Goal: Transaction & Acquisition: Purchase product/service

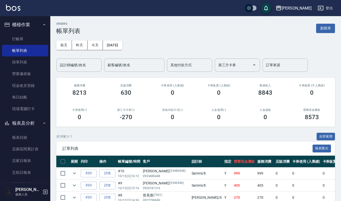
click at [332, 28] on button "新開單" at bounding box center [325, 28] width 19 height 9
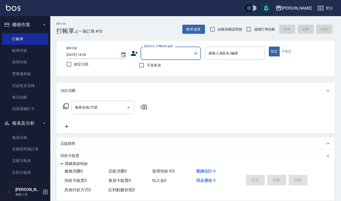
click at [186, 54] on input "顧客姓名/手機號碼/編號" at bounding box center [167, 53] width 48 height 9
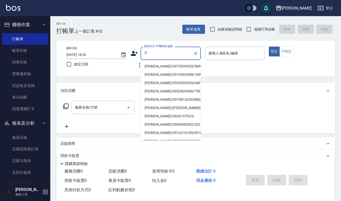
click at [159, 66] on li "盧千惠/0975539529/5896" at bounding box center [171, 66] width 60 height 8
type input "盧千惠/0975539529/5896"
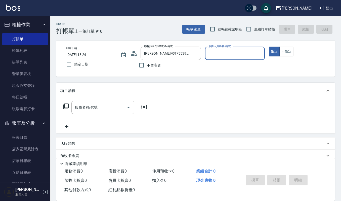
type input "Ivy艾薇-9"
click at [95, 110] on input "服務名稱/代號" at bounding box center [99, 107] width 51 height 9
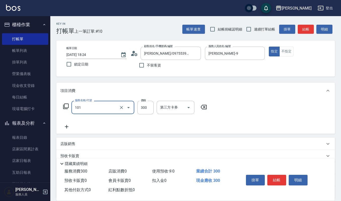
type input "一般洗髮(101)"
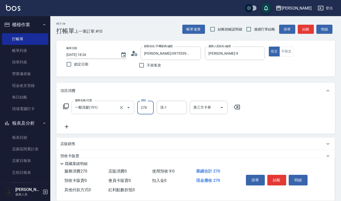
type input "270"
type input "8"
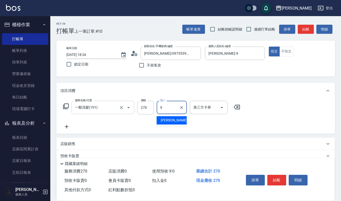
type input "Ivy艾薇-9"
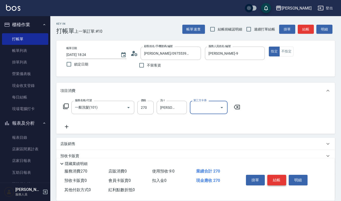
click at [279, 178] on button "結帳" at bounding box center [276, 179] width 19 height 11
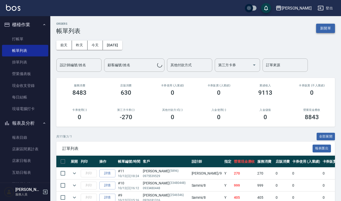
click at [332, 26] on button "新開單" at bounding box center [325, 28] width 19 height 9
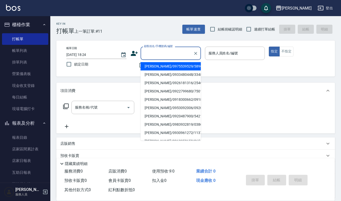
click at [162, 52] on input "顧客姓名/手機號碼/編號" at bounding box center [167, 53] width 48 height 9
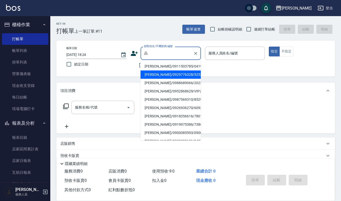
drag, startPoint x: 163, startPoint y: 77, endPoint x: 167, endPoint y: 73, distance: 5.3
click at [167, 73] on li "沈品均/0929776328/525221" at bounding box center [171, 74] width 60 height 8
type input "沈品均/0929776328/525221"
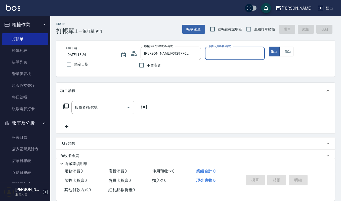
type input "Ivy艾薇-9"
click at [99, 105] on input "服務名稱/代號" at bounding box center [99, 107] width 51 height 9
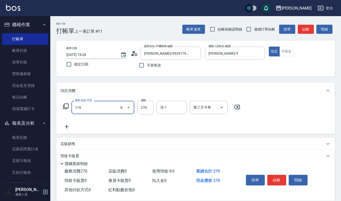
type input "使用一般洗髮卡(119)"
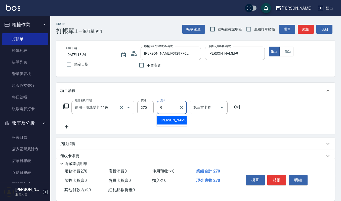
type input "Ivy艾薇-9"
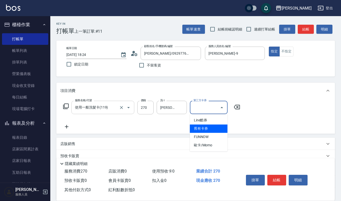
type input "舊有卡券"
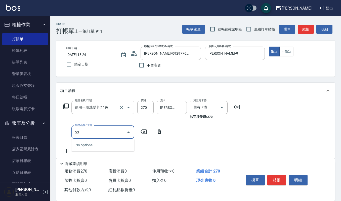
type input "531"
type input "自備複方.亞士(532)"
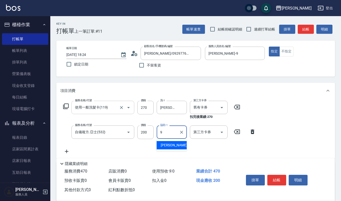
type input "Ivy艾薇-9"
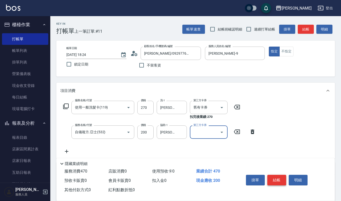
click at [279, 174] on button "結帳" at bounding box center [276, 179] width 19 height 11
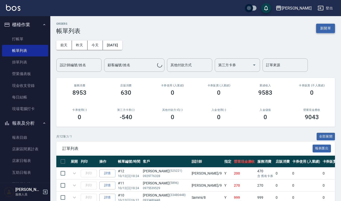
click at [327, 25] on button "新開單" at bounding box center [325, 28] width 19 height 9
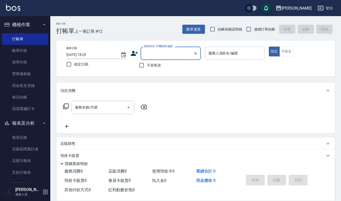
click at [162, 49] on input "顧客姓名/手機號碼/編號" at bounding box center [167, 53] width 48 height 9
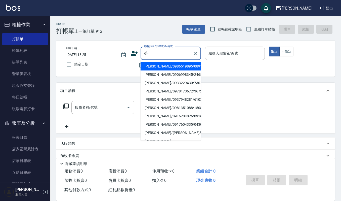
click at [181, 66] on li "李㚬苓/0986519895/089566" at bounding box center [171, 66] width 60 height 8
type input "李㚬苓/0986519895/089566"
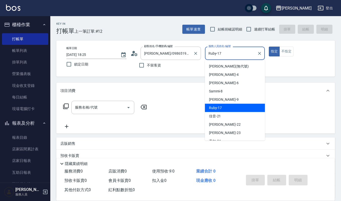
drag, startPoint x: 240, startPoint y: 50, endPoint x: 151, endPoint y: 47, distance: 88.5
click at [157, 47] on div "帳單日期 2025/10/12 18:25 鎖定日期 顧客姓名/手機號碼/編號 李㚬苓/0986519895/089566 顧客姓名/手機號碼/編號 不留客資…" at bounding box center [195, 59] width 266 height 24
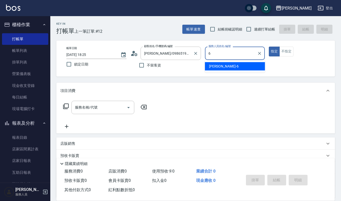
type input "Joalin-6"
type button "true"
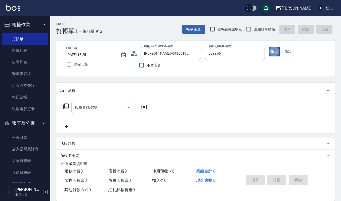
click at [114, 112] on div "服務名稱/代號" at bounding box center [102, 107] width 63 height 13
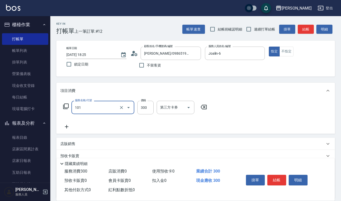
type input "一般洗髮(101)"
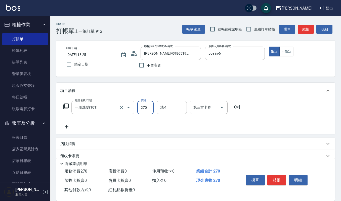
type input "270"
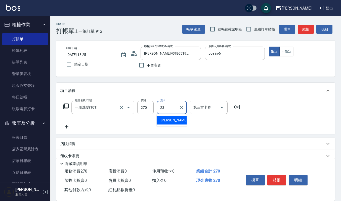
type input "郁涵-23"
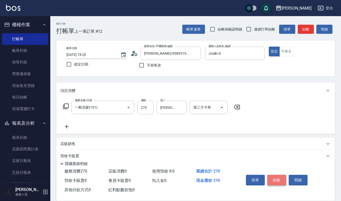
click at [281, 178] on button "結帳" at bounding box center [276, 179] width 19 height 11
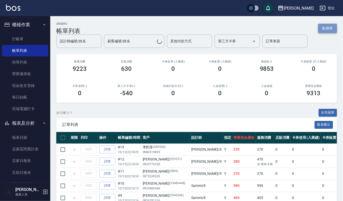
click at [329, 26] on button "新開單" at bounding box center [327, 28] width 19 height 9
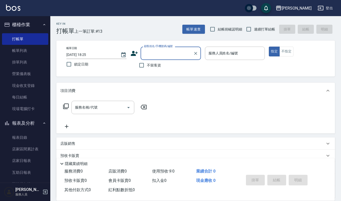
click at [156, 48] on label "顧客姓名/手機號碼/編號" at bounding box center [158, 46] width 29 height 4
click at [156, 49] on input "顧客姓名/手機號碼/編號" at bounding box center [167, 53] width 48 height 9
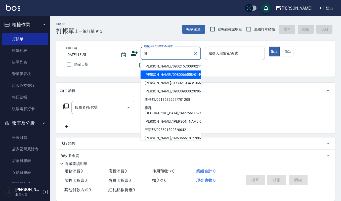
click at [163, 74] on li "江珮郡/0980066558/01499" at bounding box center [171, 74] width 60 height 8
type input "江珮郡/0980066558/01499"
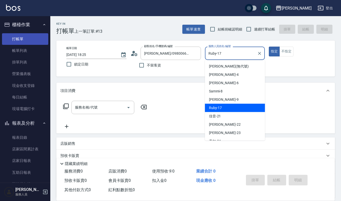
drag, startPoint x: 115, startPoint y: 44, endPoint x: 36, endPoint y: 40, distance: 78.5
click at [41, 41] on div "上越傑森 登出 櫃檯作業 打帳單 帳單列表 掛單列表 營業儀表板 現金收支登錄 每日結帳 現場電腦打卡 報表及分析 報表目錄 店家區間累計表 店家日報表 互助…" at bounding box center [170, 122] width 341 height 245
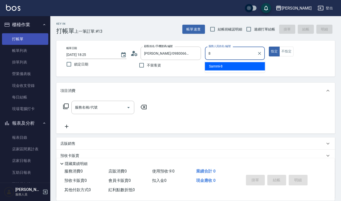
type input "Sammi-8"
type button "true"
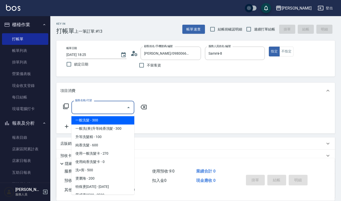
click at [84, 108] on input "服務名稱/代號" at bounding box center [99, 107] width 51 height 9
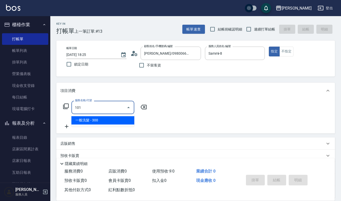
type input "一般洗髮(101)"
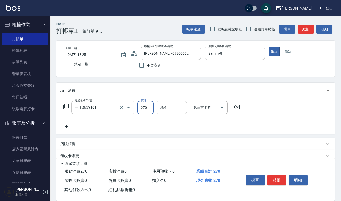
type input "270"
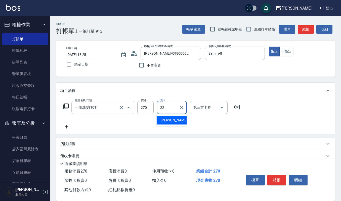
type input "宜芳-22"
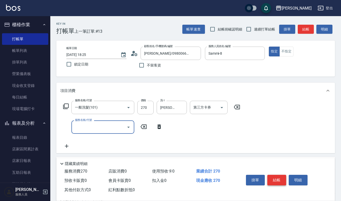
click at [277, 176] on button "結帳" at bounding box center [276, 179] width 19 height 11
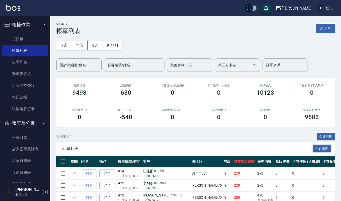
click at [317, 21] on div "ORDERS 帳單列表 新開單 前天 昨天 今天 2025/10/12 設計師編號/姓名 設計師編號/姓名 顧客編號/姓名 顧客編號/姓名 其他付款方式 其他…" at bounding box center [195, 186] width 291 height 340
click at [334, 31] on button "新開單" at bounding box center [325, 28] width 19 height 9
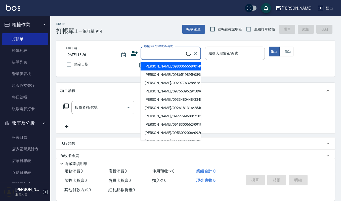
click at [155, 51] on input "顧客姓名/手機號碼/編號" at bounding box center [164, 53] width 43 height 9
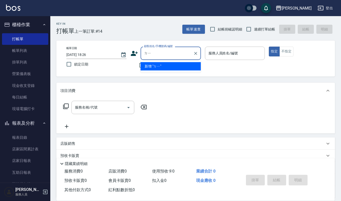
type input "ㄉㄨ"
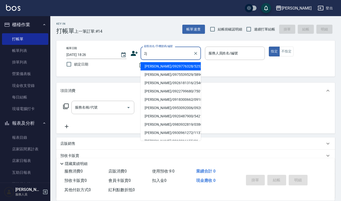
type input "2"
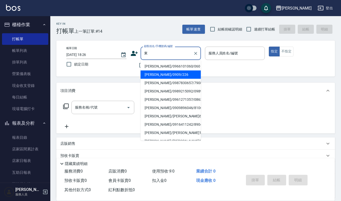
drag, startPoint x: 176, startPoint y: 71, endPoint x: 176, endPoint y: 74, distance: 3.0
click at [176, 74] on li "楊東霖/0909/226" at bounding box center [171, 74] width 60 height 8
type input "楊東霖/0909/226"
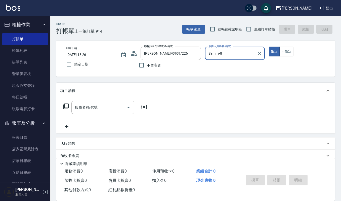
type input "Sammi-8"
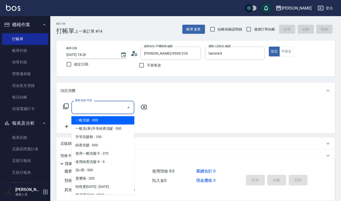
click at [112, 111] on input "服務名稱/代號" at bounding box center [99, 107] width 51 height 9
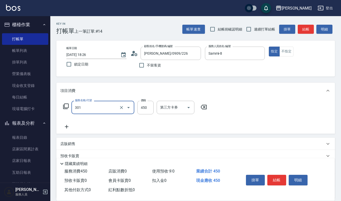
type input "創意剪髮(301)"
type input "405"
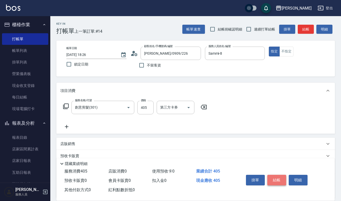
click at [278, 176] on button "結帳" at bounding box center [276, 179] width 19 height 11
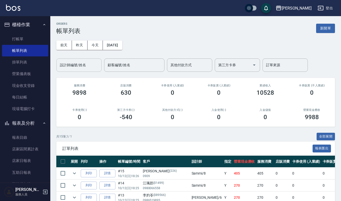
drag, startPoint x: 56, startPoint y: 56, endPoint x: 58, endPoint y: 62, distance: 6.6
click at [56, 59] on div "ORDERS 帳單列表 新開單 前天 昨天 今天 2025/10/12 設計師編號/姓名 設計師編號/姓名 顧客編號/姓名 顧客編號/姓名 其他付款方式 其他…" at bounding box center [195, 192] width 291 height 352
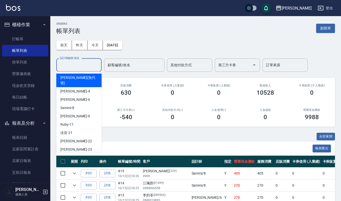
click at [63, 64] on input "設計師編號/姓名" at bounding box center [79, 65] width 41 height 9
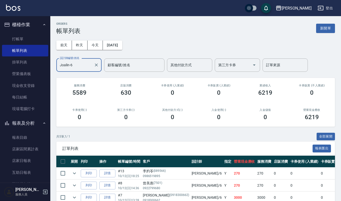
scroll to position [52, 0]
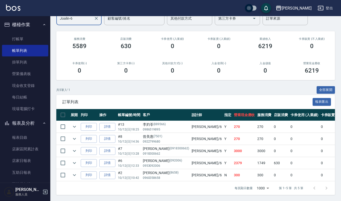
type input "Joalin-6"
click at [12, 8] on img at bounding box center [13, 8] width 14 height 6
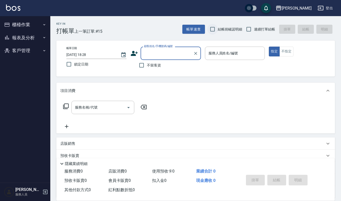
click at [208, 34] on input "結帳前確認明細" at bounding box center [212, 29] width 11 height 11
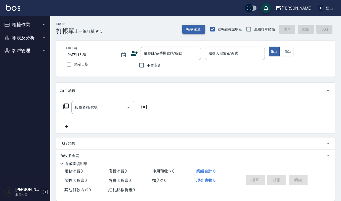
click at [197, 26] on button "帳單速查" at bounding box center [193, 29] width 23 height 9
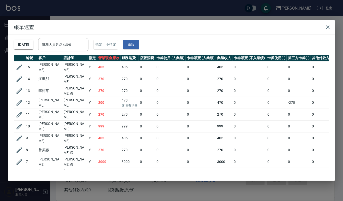
drag, startPoint x: 343, startPoint y: 28, endPoint x: 340, endPoint y: 29, distance: 3.1
click at [341, 28] on div "帳單速查 2025/10/12 服務人員姓名/編號 服務人員姓名/編號 指定 不指定 重設 編號 客戶 設計師 指定 營業現金應收 服務消費 店販消費 卡券使…" at bounding box center [171, 100] width 343 height 201
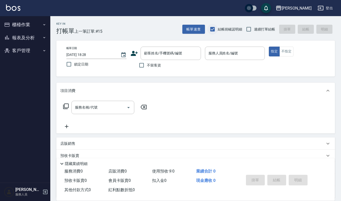
click at [211, 30] on input "結帳前確認明細" at bounding box center [212, 29] width 11 height 11
checkbox input "false"
click at [195, 30] on button "帳單速查" at bounding box center [193, 29] width 23 height 9
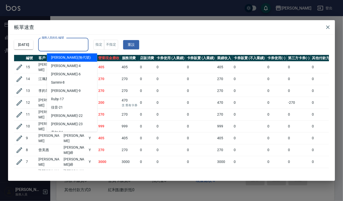
click at [74, 44] on input "服務人員姓名/編號" at bounding box center [63, 44] width 46 height 9
type input "Ivy艾薇-9"
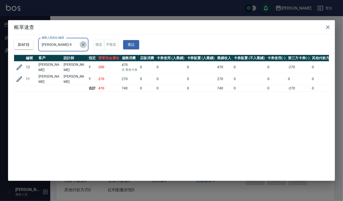
click at [85, 45] on icon "Clear" at bounding box center [83, 44] width 3 height 3
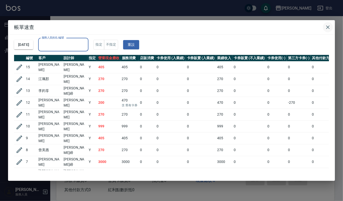
click at [329, 25] on icon "button" at bounding box center [328, 27] width 6 height 6
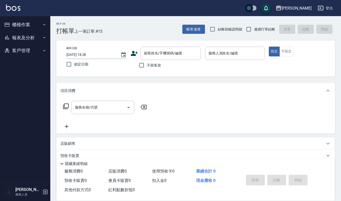
click at [17, 10] on img at bounding box center [13, 8] width 14 height 6
click at [24, 34] on button "報表及分析" at bounding box center [25, 37] width 46 height 13
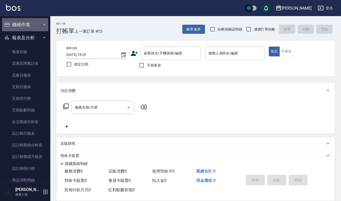
click at [25, 27] on button "櫃檯作業" at bounding box center [25, 24] width 46 height 13
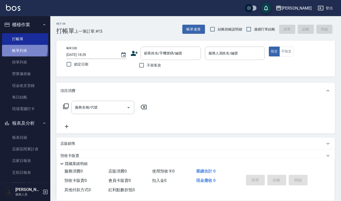
click at [21, 48] on link "帳單列表" at bounding box center [25, 51] width 46 height 12
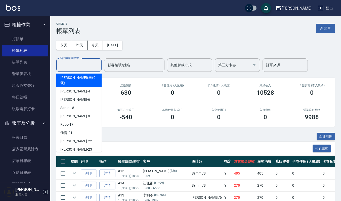
click at [76, 65] on input "設計師編號/姓名" at bounding box center [79, 65] width 41 height 9
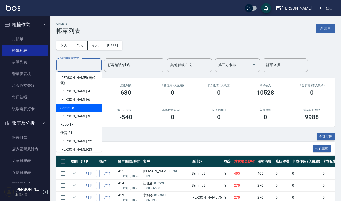
click at [73, 105] on span "Sammi -8" at bounding box center [67, 107] width 14 height 5
type input "Sammi-8"
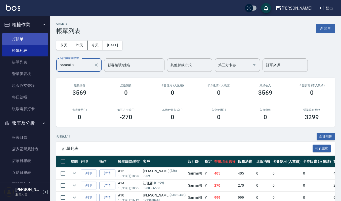
click at [21, 39] on link "打帳單" at bounding box center [25, 39] width 46 height 12
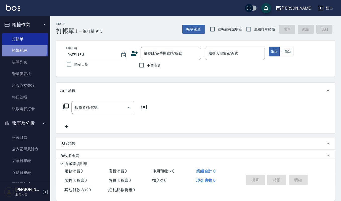
click at [14, 49] on link "帳單列表" at bounding box center [25, 51] width 46 height 12
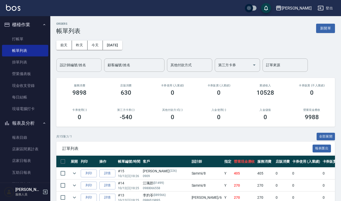
click at [55, 62] on div "ORDERS 帳單列表 新開單 前天 昨天 今天 2025/10/12 設計師編號/姓名 設計師編號/姓名 顧客編號/姓名 顧客編號/姓名 其他付款方式 其他…" at bounding box center [195, 192] width 291 height 352
click at [64, 63] on input "設計師編號/姓名" at bounding box center [79, 65] width 41 height 9
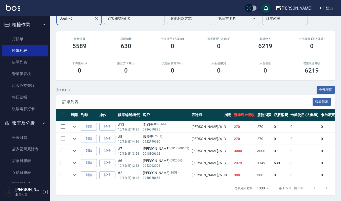
scroll to position [52, 0]
type input "Joalin-6"
click at [35, 86] on link "現金收支登錄" at bounding box center [25, 86] width 46 height 12
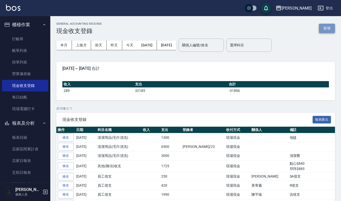
click at [330, 25] on button "新增" at bounding box center [327, 28] width 16 height 9
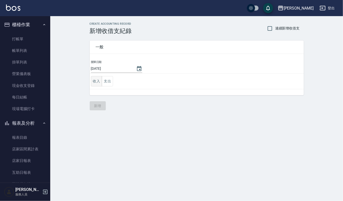
click at [101, 81] on button "收入" at bounding box center [96, 81] width 11 height 10
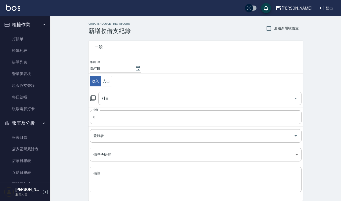
click at [152, 95] on input "科目" at bounding box center [196, 98] width 191 height 9
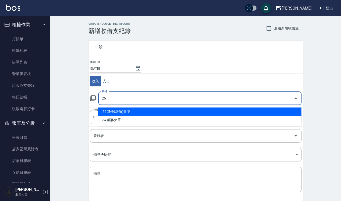
click at [153, 107] on li "26 其他(雜項)收支" at bounding box center [199, 111] width 203 height 8
type input "26 其他(雜項)收支"
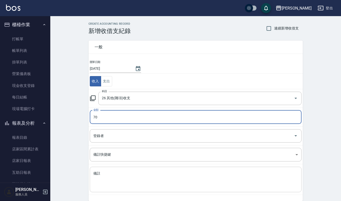
type input "70"
click at [178, 179] on textarea "備註" at bounding box center [195, 179] width 205 height 17
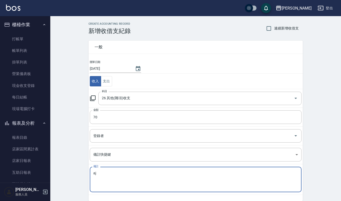
type textarea "a"
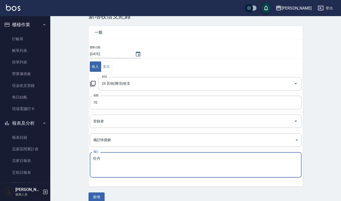
scroll to position [22, 0]
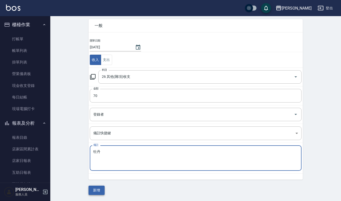
type textarea "牡丹"
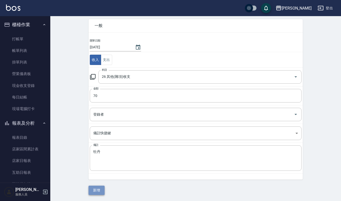
click at [98, 188] on button "新增" at bounding box center [96, 189] width 16 height 9
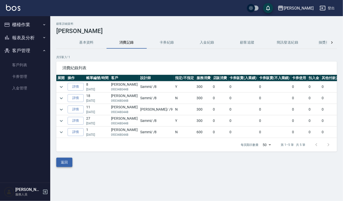
click at [64, 166] on button "返回" at bounding box center [64, 161] width 16 height 9
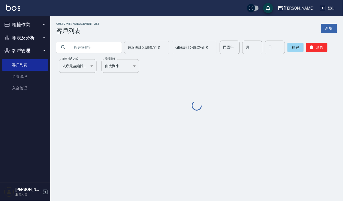
click at [87, 48] on input "text" at bounding box center [93, 47] width 47 height 14
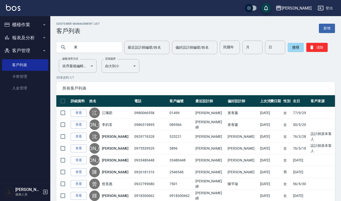
type input "東"
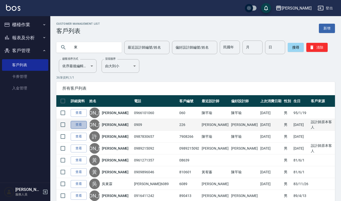
click at [85, 126] on link "查看" at bounding box center [79, 125] width 16 height 8
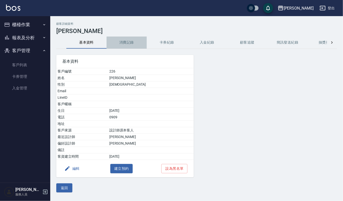
click at [136, 41] on button "消費記錄" at bounding box center [127, 42] width 40 height 12
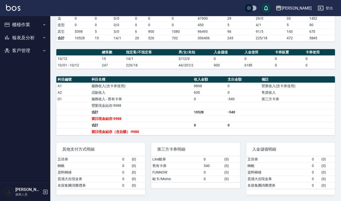
scroll to position [106, 0]
click at [34, 22] on button "櫃檯作業" at bounding box center [25, 24] width 46 height 13
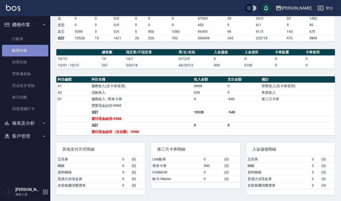
click at [25, 49] on link "帳單列表" at bounding box center [25, 51] width 46 height 12
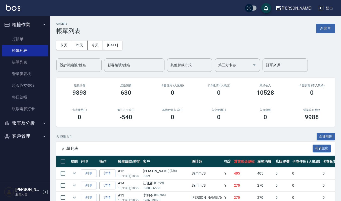
click at [84, 67] on input "設計師編號/姓名" at bounding box center [79, 65] width 41 height 9
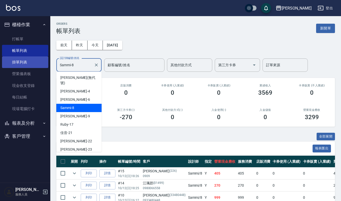
drag, startPoint x: 81, startPoint y: 65, endPoint x: 13, endPoint y: 63, distance: 68.9
click at [17, 64] on div "上越傑森 登出 櫃檯作業 打帳單 帳單列表 掛單列表 營業儀表板 現金收支登錄 每日結帳 現場電腦打卡 報表及分析 報表目錄 店家區間累計表 店家日報表 互助…" at bounding box center [170, 141] width 341 height 283
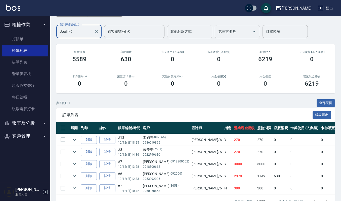
scroll to position [52, 0]
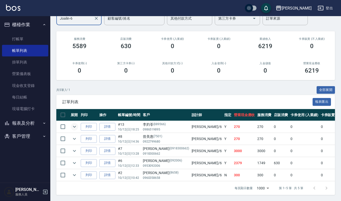
type input "Joalin-6"
click at [74, 123] on icon "expand row" at bounding box center [74, 126] width 6 height 6
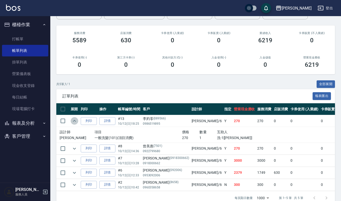
click at [74, 123] on icon "expand row" at bounding box center [74, 121] width 6 height 6
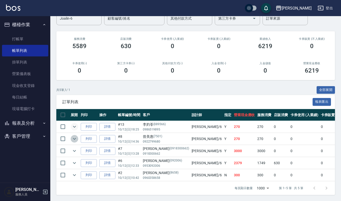
click at [73, 135] on icon "expand row" at bounding box center [74, 138] width 6 height 6
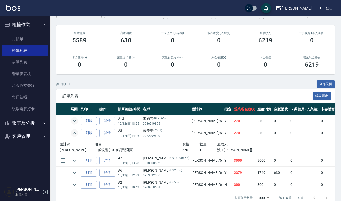
click at [73, 132] on icon "expand row" at bounding box center [74, 133] width 6 height 6
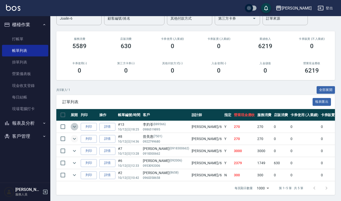
click at [75, 123] on icon "expand row" at bounding box center [74, 126] width 6 height 6
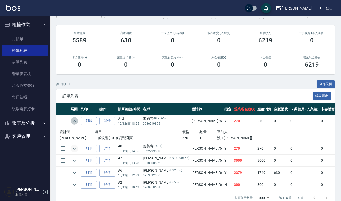
click at [75, 119] on icon "expand row" at bounding box center [74, 121] width 6 height 6
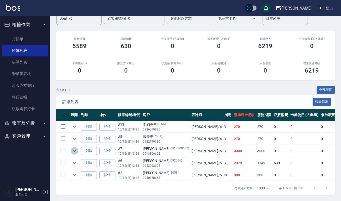
click at [74, 148] on icon "expand row" at bounding box center [74, 151] width 6 height 6
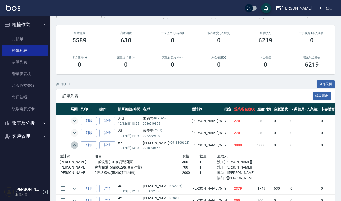
click at [74, 145] on icon "expand row" at bounding box center [74, 145] width 3 height 2
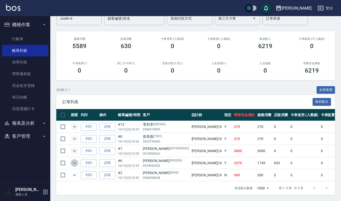
click at [75, 160] on icon "expand row" at bounding box center [74, 163] width 6 height 6
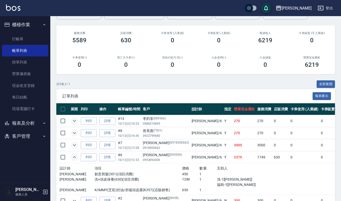
click at [75, 157] on icon "expand row" at bounding box center [74, 157] width 3 height 2
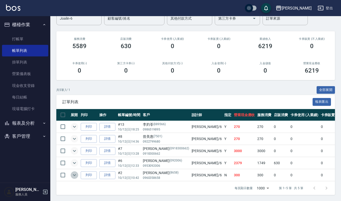
click at [73, 172] on icon "expand row" at bounding box center [74, 175] width 6 height 6
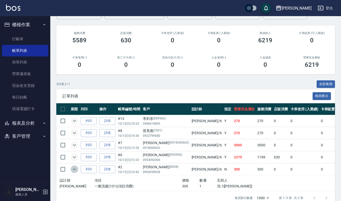
click at [73, 170] on icon "expand row" at bounding box center [74, 169] width 6 height 6
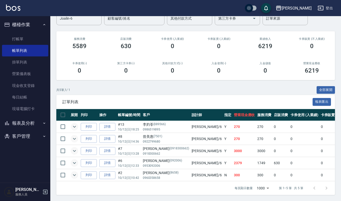
click at [31, 23] on button "櫃檯作業" at bounding box center [25, 24] width 46 height 13
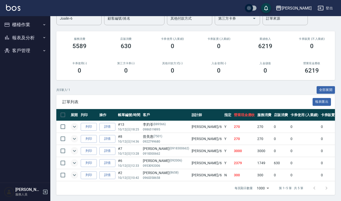
click at [36, 38] on button "報表及分析" at bounding box center [25, 37] width 46 height 13
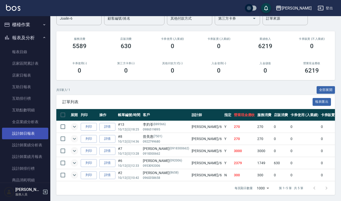
click at [32, 134] on link "設計師日報表" at bounding box center [25, 133] width 46 height 12
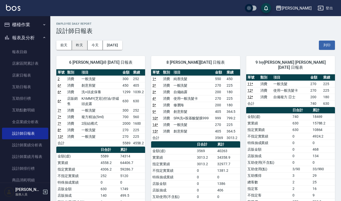
click at [78, 46] on button "昨天" at bounding box center [80, 44] width 16 height 9
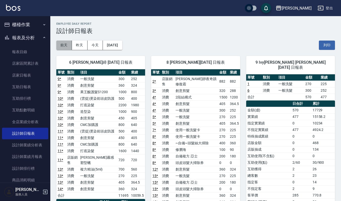
click at [64, 43] on button "前天" at bounding box center [64, 44] width 16 height 9
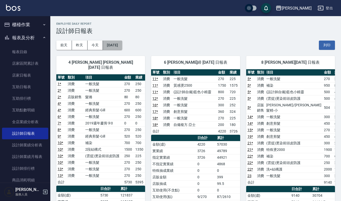
click at [118, 44] on button "2025/10/10" at bounding box center [112, 44] width 19 height 9
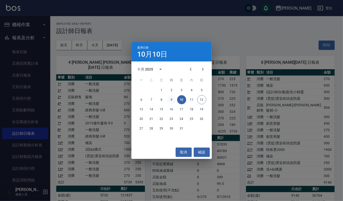
click at [170, 101] on button "9" at bounding box center [171, 99] width 9 height 9
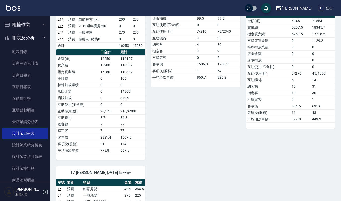
scroll to position [351, 0]
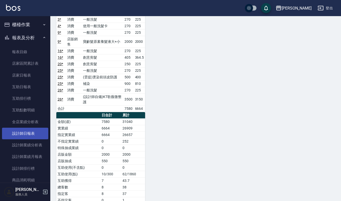
click at [32, 131] on link "設計師日報表" at bounding box center [25, 133] width 46 height 12
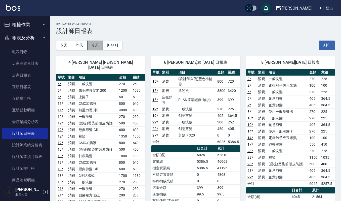
click at [97, 43] on button "今天" at bounding box center [95, 44] width 16 height 9
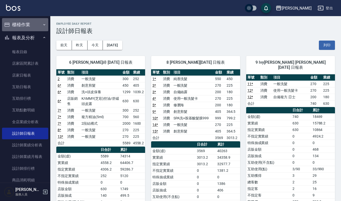
click at [32, 23] on button "櫃檯作業" at bounding box center [25, 24] width 46 height 13
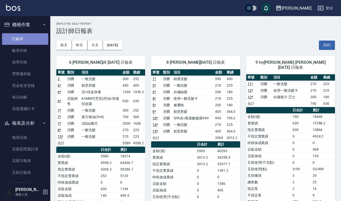
click at [30, 38] on link "打帳單" at bounding box center [25, 39] width 46 height 12
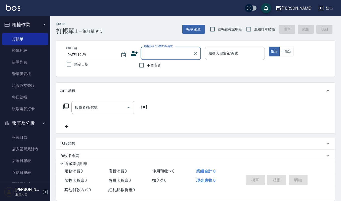
click at [158, 51] on input "顧客姓名/手機號碼/編號" at bounding box center [167, 53] width 48 height 9
type input "諒"
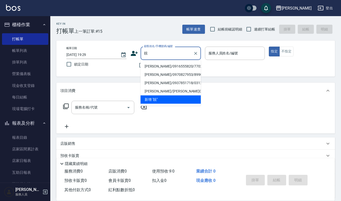
click at [157, 64] on li "林靚錞/0916555820/770204" at bounding box center [171, 66] width 60 height 8
type input "林靚錞/0916555820/770204"
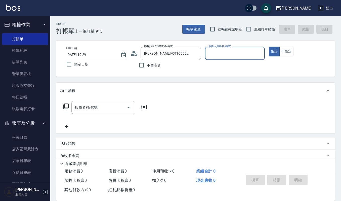
type input "Ivy艾薇-9"
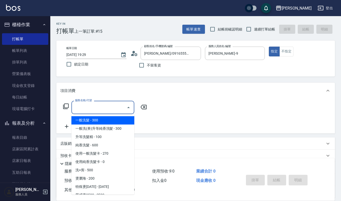
click at [114, 109] on input "服務名稱/代號" at bounding box center [99, 107] width 51 height 9
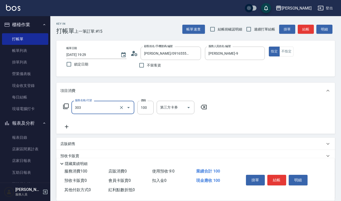
type input "修瀏海(303)"
click at [279, 169] on div "掛單 結帳 明細" at bounding box center [283, 180] width 91 height 28
click at [279, 180] on button "結帳" at bounding box center [276, 179] width 19 height 11
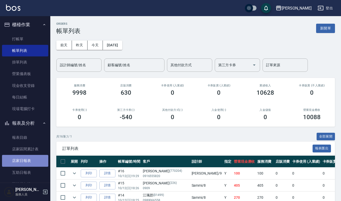
click at [28, 161] on link "店家日報表" at bounding box center [25, 161] width 46 height 12
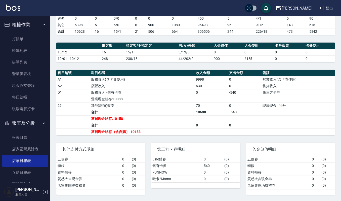
scroll to position [113, 0]
